Goal: Task Accomplishment & Management: Manage account settings

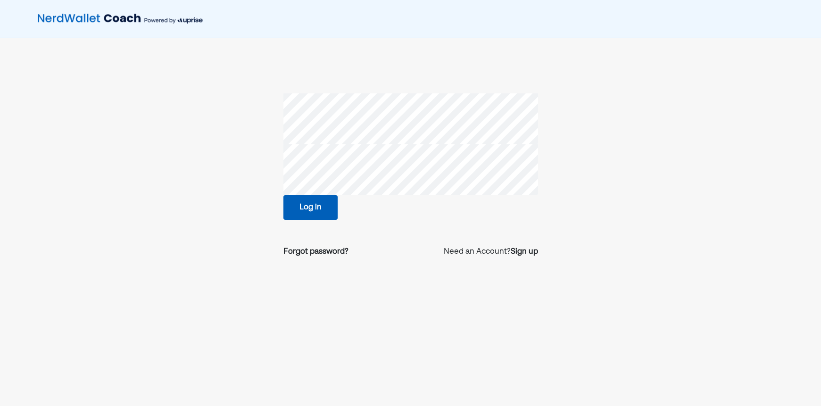
click at [315, 211] on button "Log in" at bounding box center [310, 207] width 54 height 25
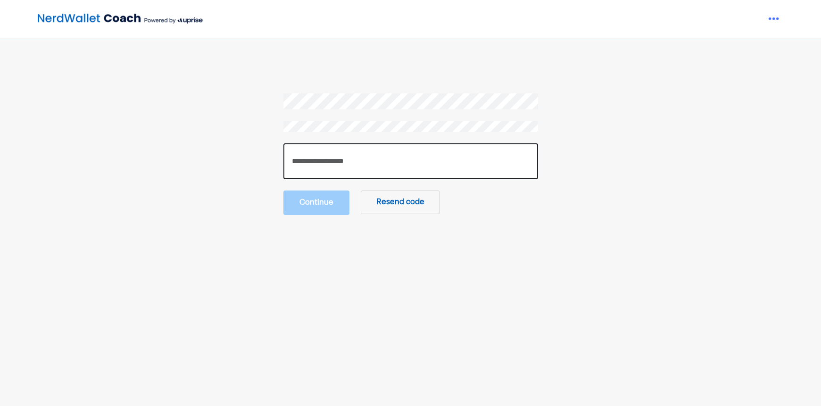
click at [312, 157] on input "number" at bounding box center [410, 161] width 255 height 36
paste input "******"
type input "******"
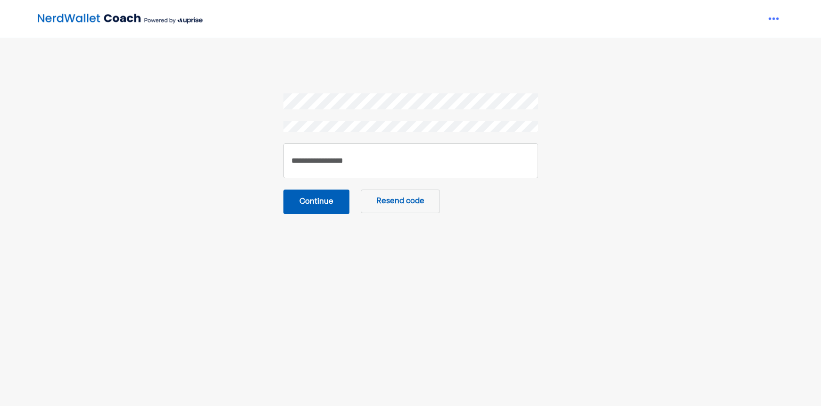
click at [314, 201] on button "Continue" at bounding box center [316, 201] width 66 height 25
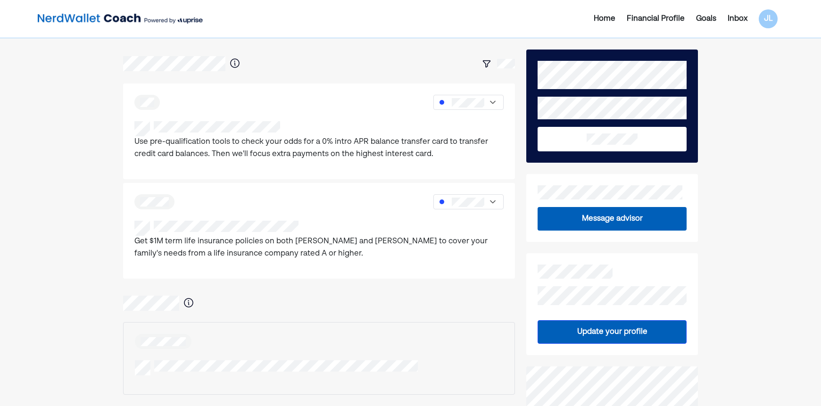
click at [741, 18] on div "Inbox" at bounding box center [737, 18] width 20 height 11
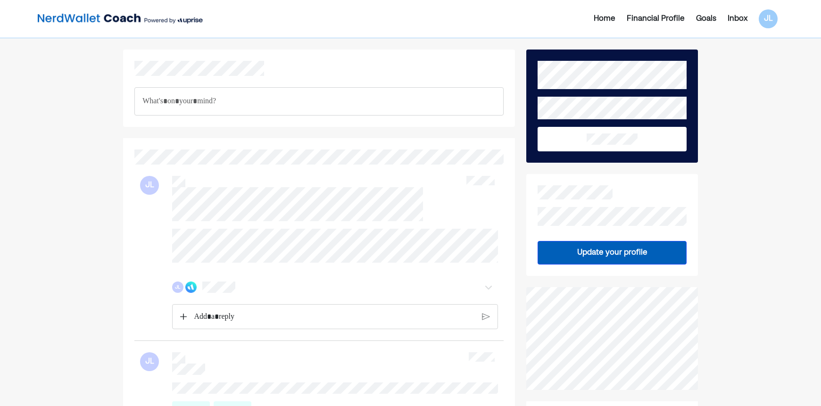
click at [601, 17] on div "Home" at bounding box center [604, 18] width 22 height 11
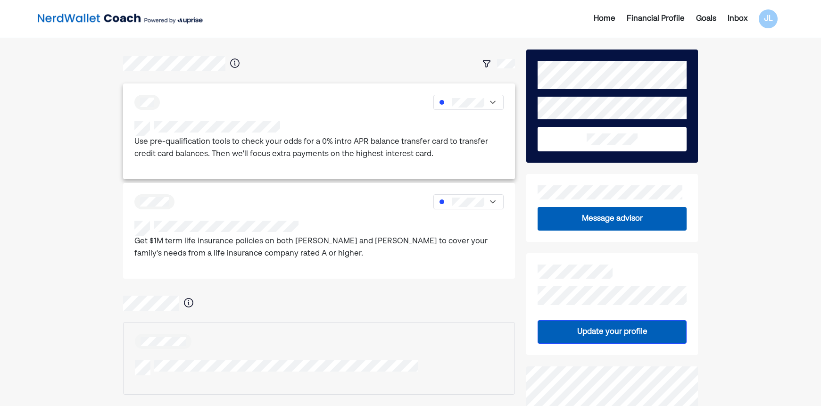
click at [441, 137] on p "Use pre-qualification tools to check your odds for a 0% intro APR balance trans…" at bounding box center [318, 148] width 369 height 24
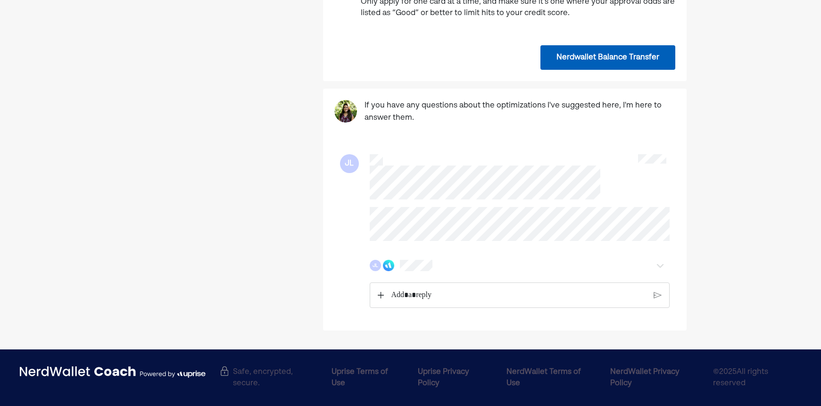
click at [473, 296] on p "Rich Text Editor. Editing area: main" at bounding box center [518, 295] width 255 height 12
click at [439, 263] on div "JL" at bounding box center [496, 266] width 252 height 11
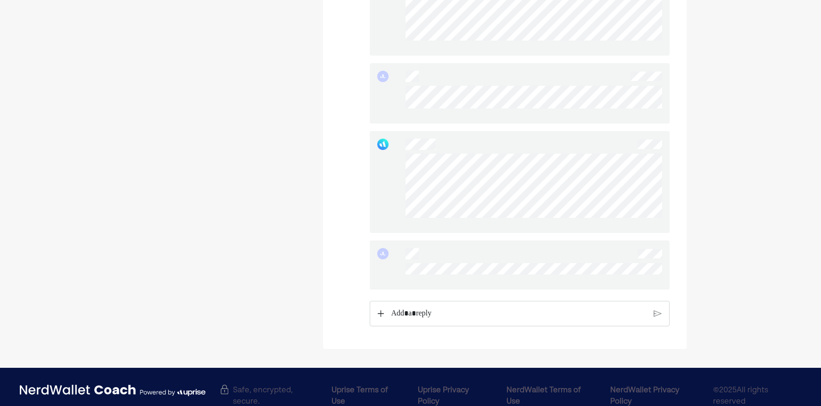
scroll to position [1511, 0]
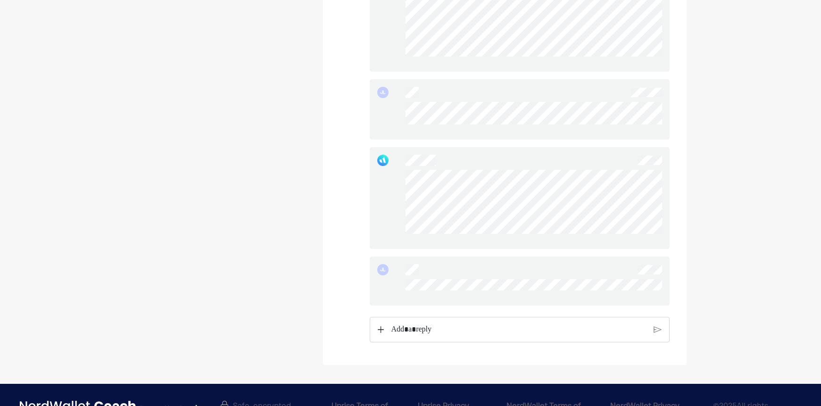
click at [400, 184] on div at bounding box center [520, 198] width 300 height 102
click at [401, 177] on div at bounding box center [520, 198] width 300 height 102
drag, startPoint x: 403, startPoint y: 186, endPoint x: 593, endPoint y: 250, distance: 200.5
click at [593, 241] on div at bounding box center [533, 206] width 256 height 72
